Goal: Find specific page/section: Find specific page/section

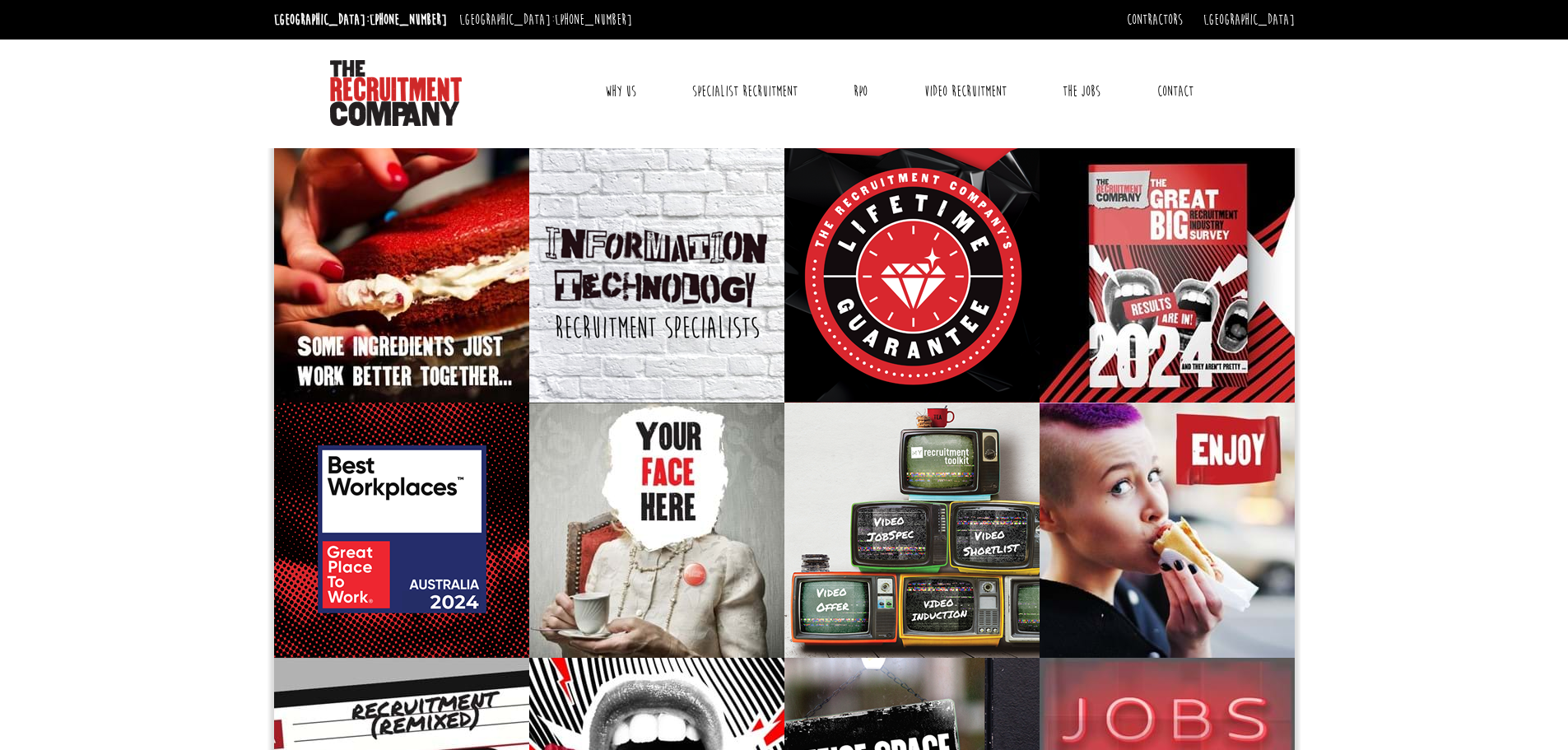
click at [603, 92] on link "Why Us" at bounding box center [621, 91] width 56 height 41
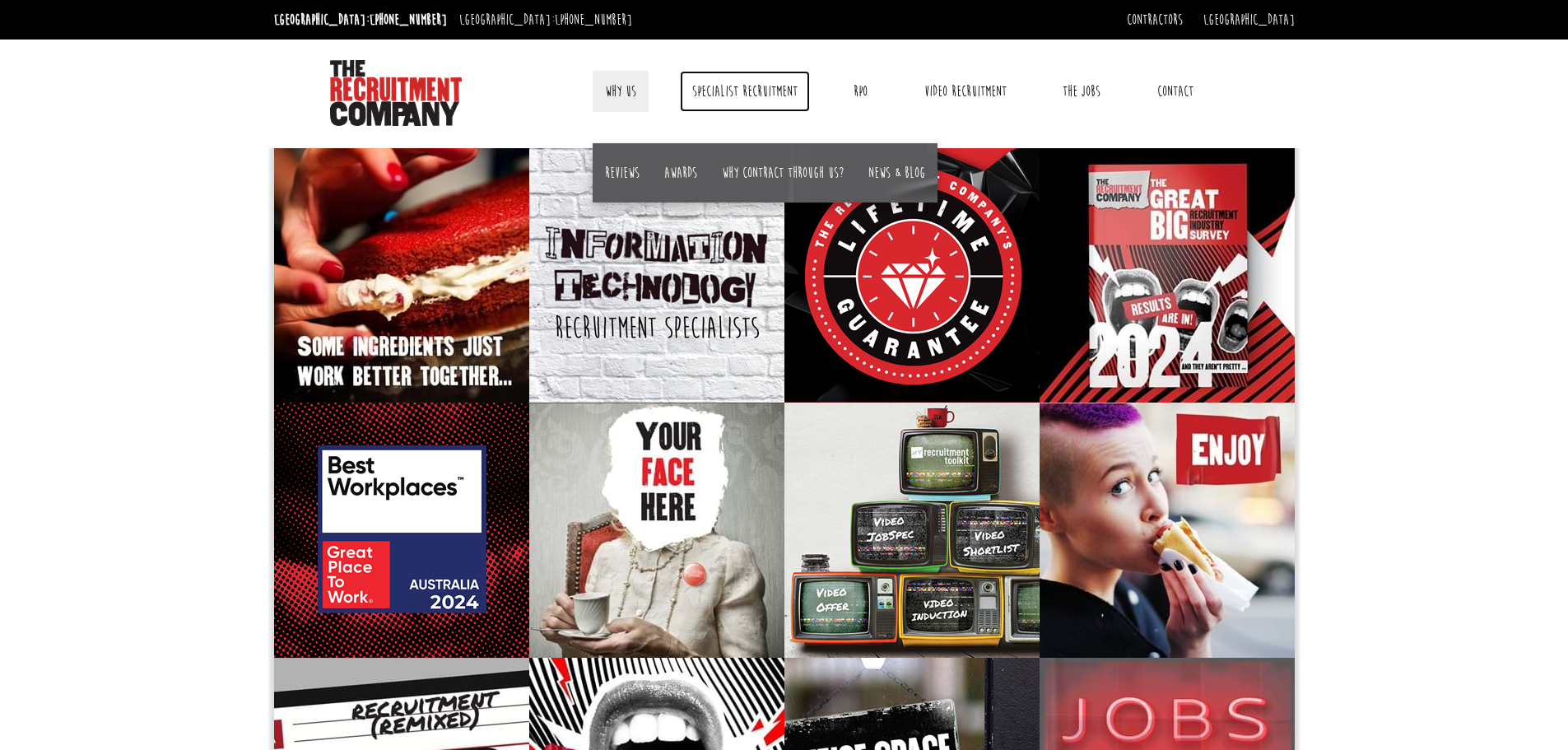
click at [749, 88] on link "Specialist Recruitment" at bounding box center [744, 91] width 130 height 41
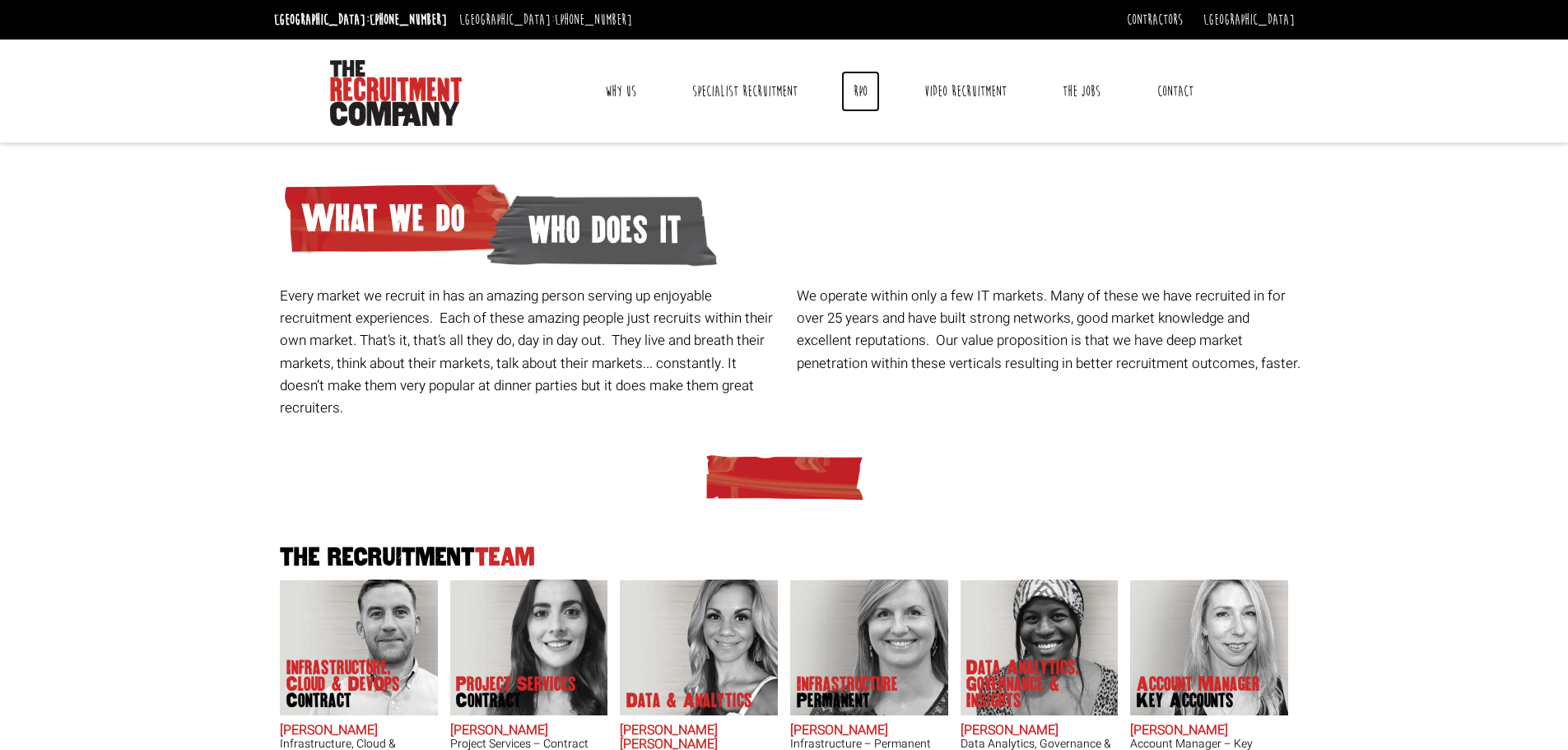
click at [866, 99] on link "RPO" at bounding box center [860, 91] width 39 height 41
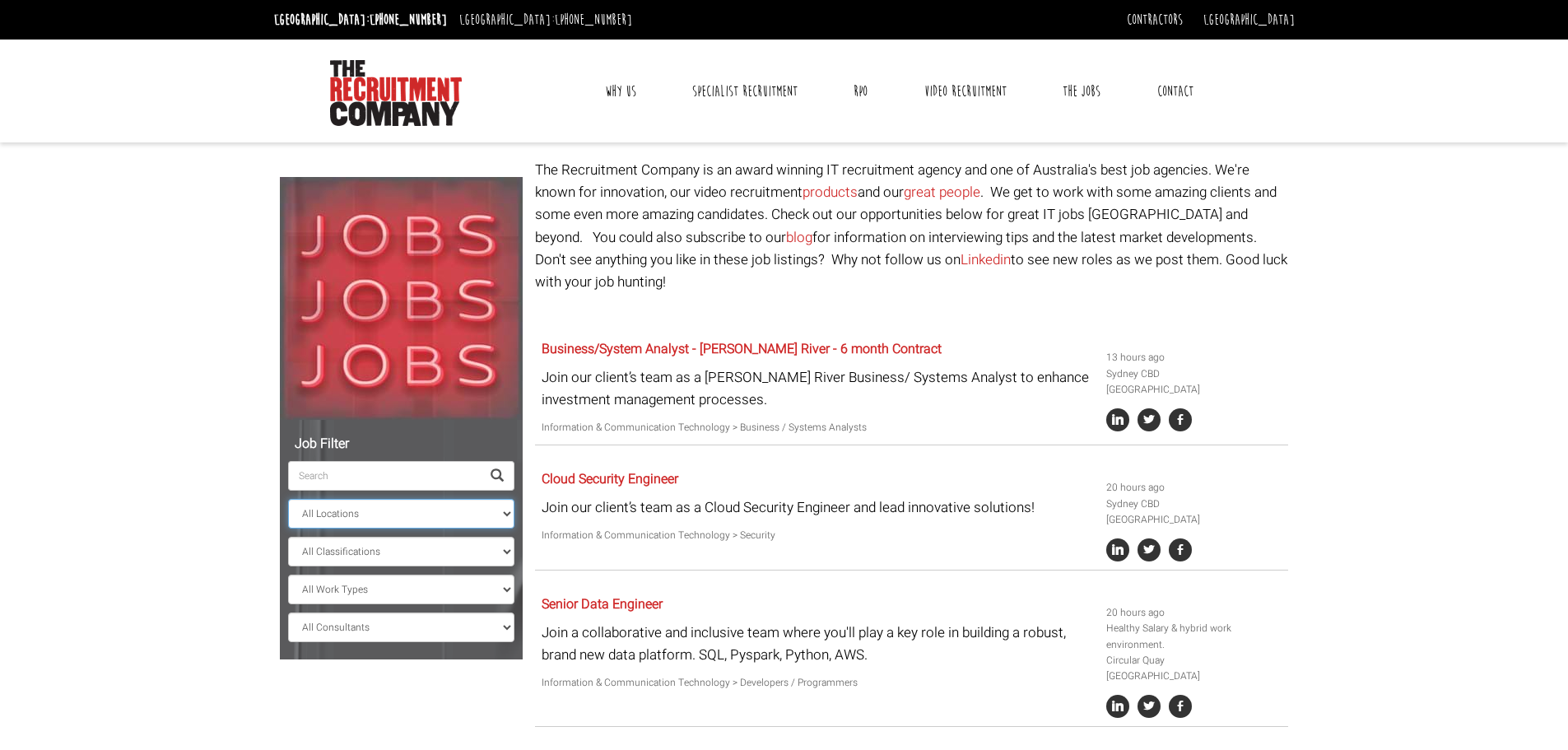
click at [403, 519] on select "All Locations [GEOGRAPHIC_DATA] [GEOGRAPHIC_DATA] [GEOGRAPHIC_DATA] [GEOGRAPHIC…" at bounding box center [401, 513] width 227 height 30
click at [288, 499] on select "All Locations [GEOGRAPHIC_DATA] [GEOGRAPHIC_DATA] [GEOGRAPHIC_DATA] [GEOGRAPHIC…" at bounding box center [401, 513] width 227 height 30
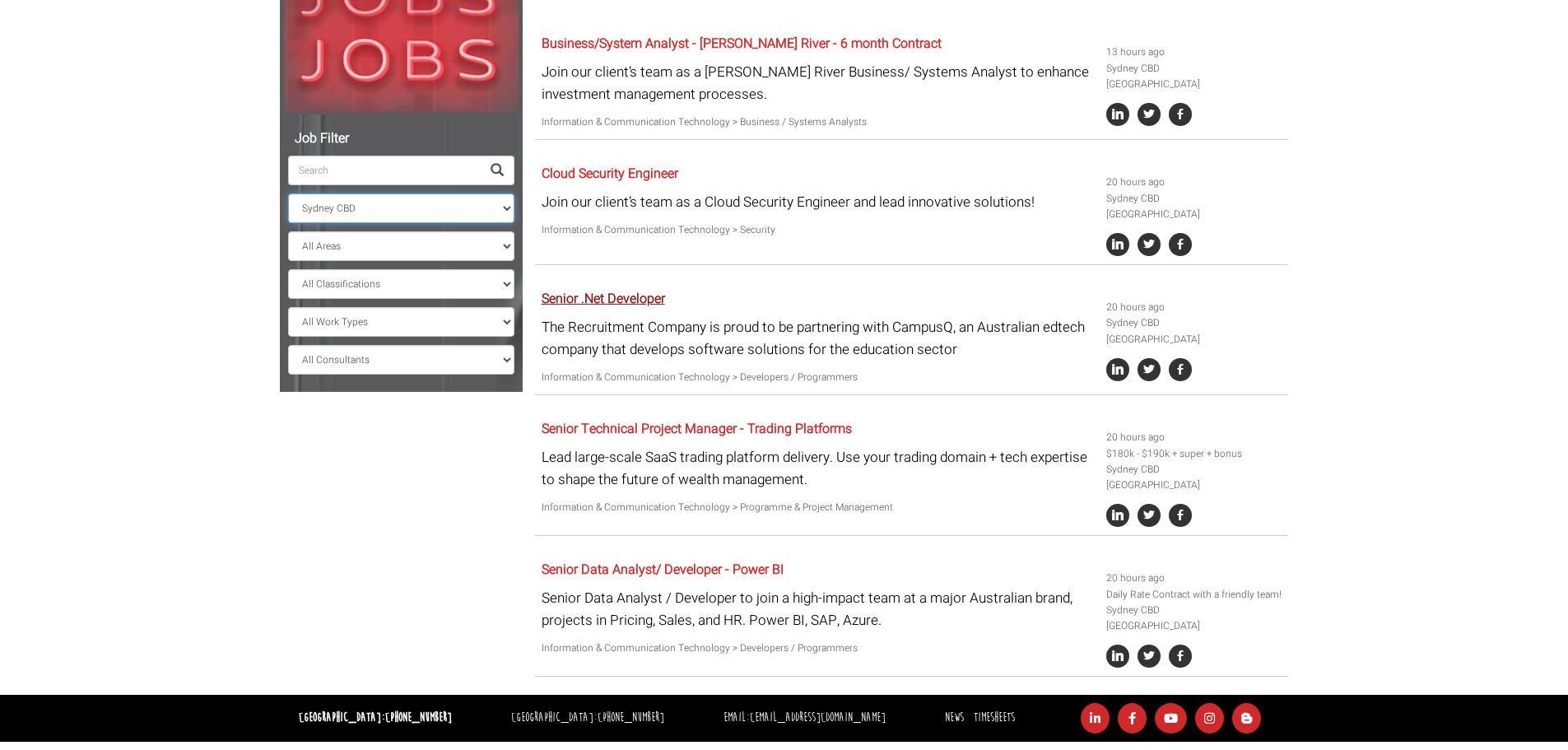
scroll to position [350, 0]
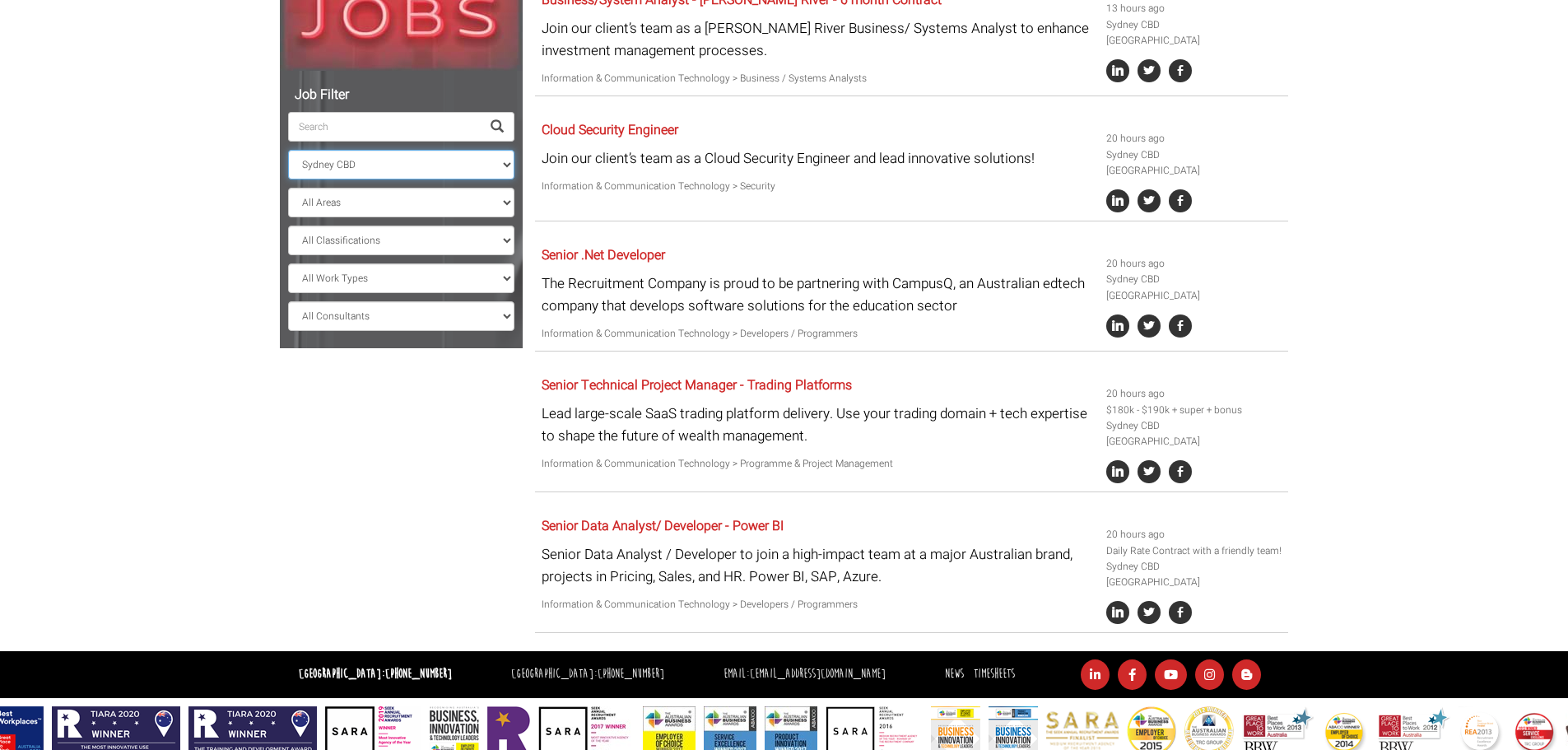
click at [443, 163] on select "All Locations [GEOGRAPHIC_DATA] [GEOGRAPHIC_DATA] [GEOGRAPHIC_DATA] [GEOGRAPHIC…" at bounding box center [401, 165] width 227 height 30
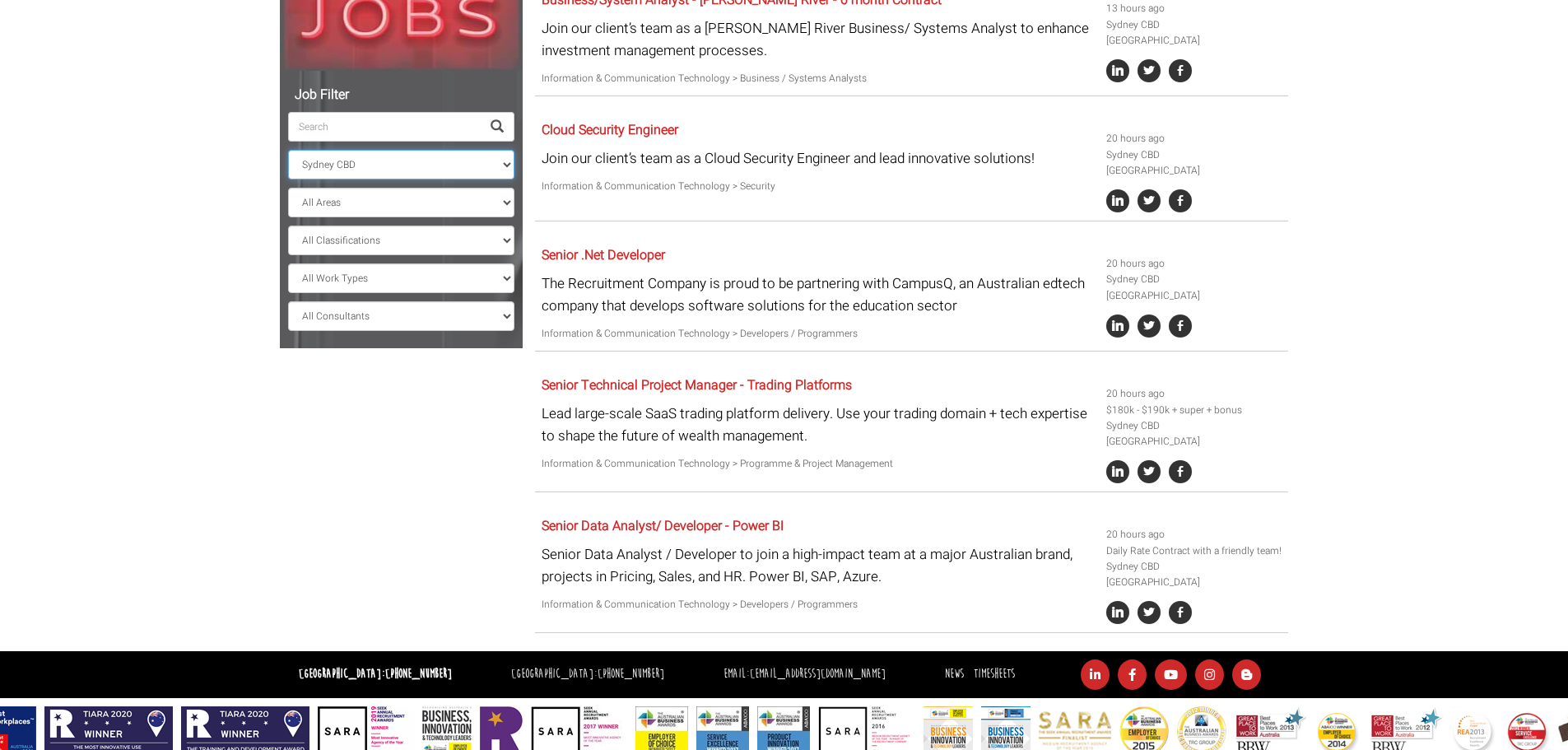
select select "[GEOGRAPHIC_DATA]"
click at [288, 150] on select "All Locations [GEOGRAPHIC_DATA] [GEOGRAPHIC_DATA] [GEOGRAPHIC_DATA] [GEOGRAPHIC…" at bounding box center [401, 165] width 227 height 30
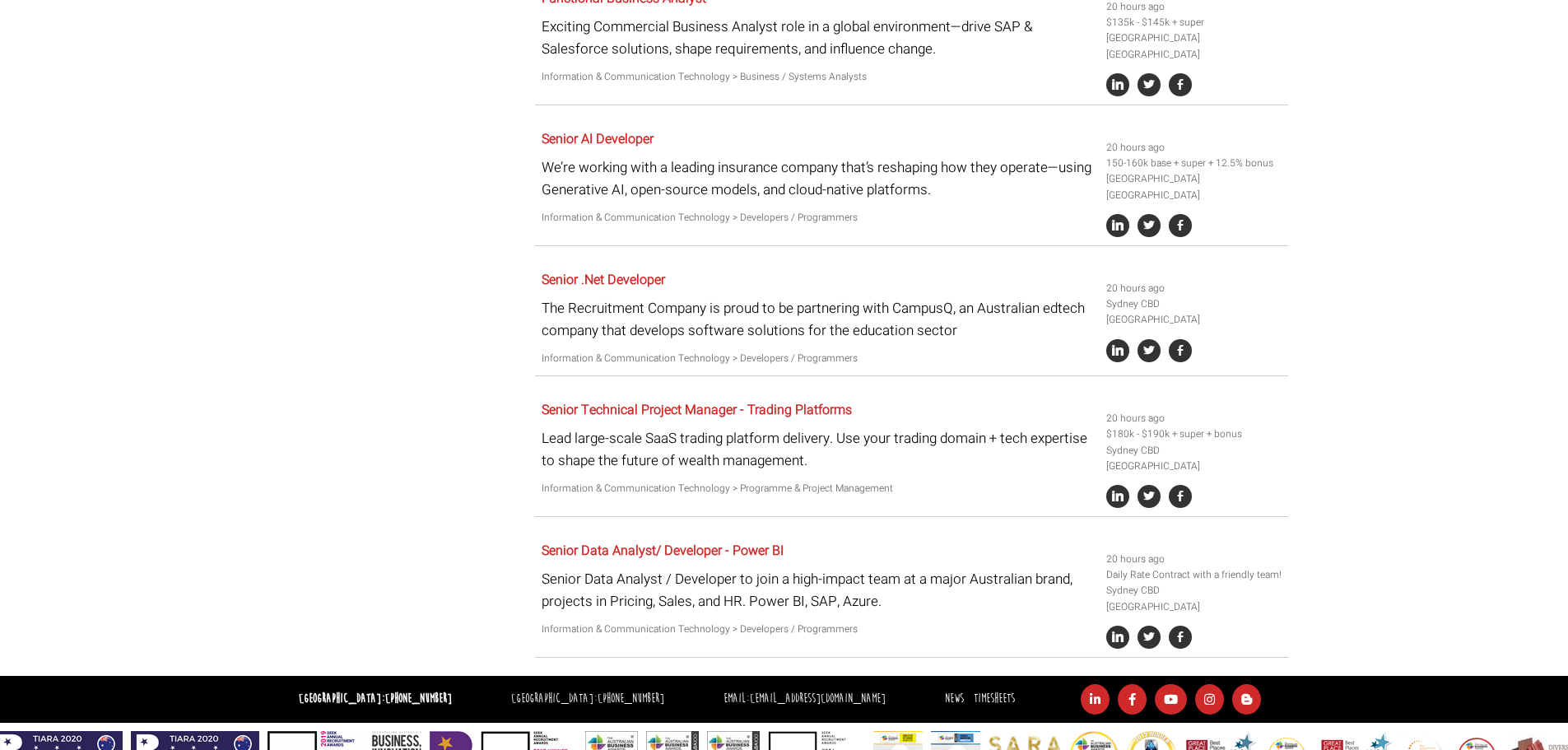
scroll to position [912, 0]
